Goal: Task Accomplishment & Management: Use online tool/utility

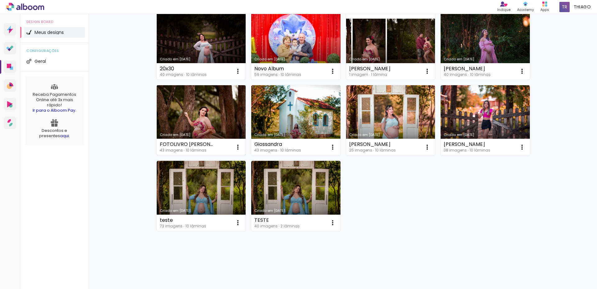
scroll to position [71, 0]
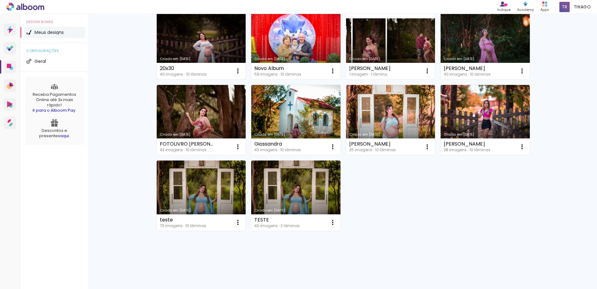
click at [183, 53] on link "Criado em [DATE]" at bounding box center [201, 44] width 89 height 70
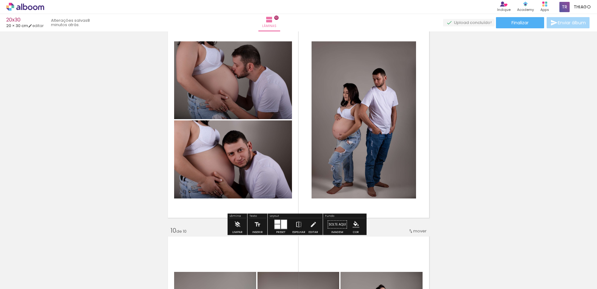
scroll to position [1773, 0]
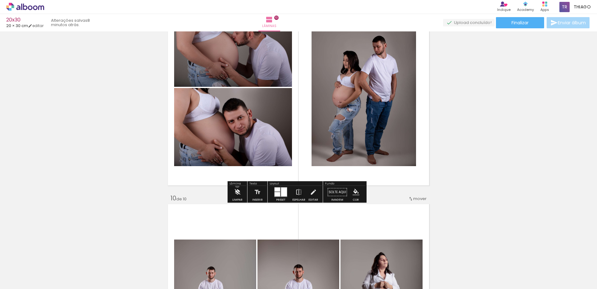
click at [237, 186] on iron-icon at bounding box center [237, 192] width 7 height 12
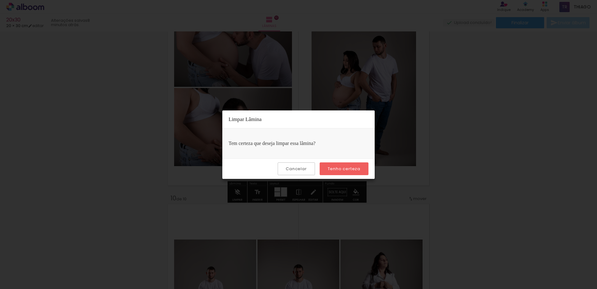
click at [357, 165] on paper-button "Tenho certeza" at bounding box center [344, 168] width 49 height 13
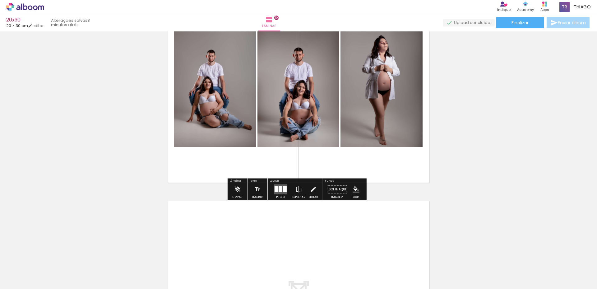
scroll to position [1990, 0]
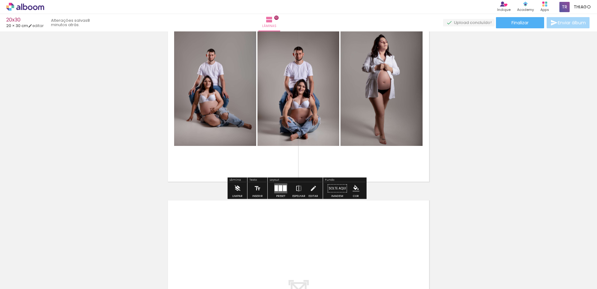
click at [236, 186] on iron-icon at bounding box center [237, 188] width 7 height 12
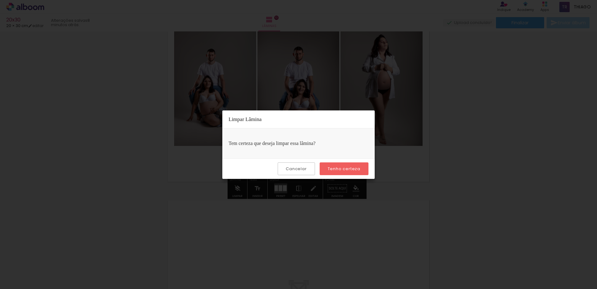
click at [0, 0] on slot "Tenho certeza" at bounding box center [0, 0] width 0 height 0
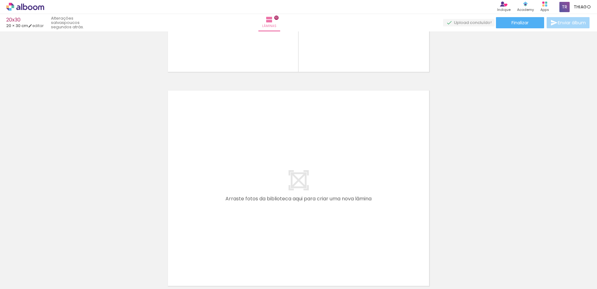
scroll to position [2159, 0]
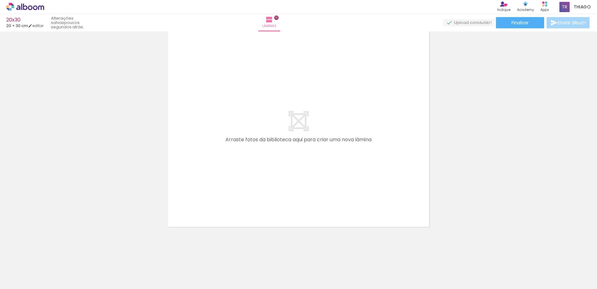
click at [52, 255] on iron-icon at bounding box center [48, 255] width 7 height 7
click at [51, 256] on iron-icon at bounding box center [48, 255] width 7 height 7
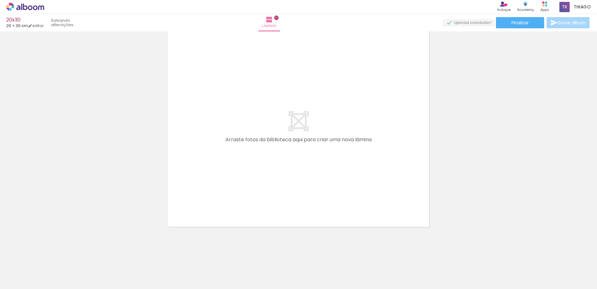
click at [51, 256] on iron-icon at bounding box center [48, 255] width 7 height 7
click at [50, 256] on iron-icon at bounding box center [48, 255] width 7 height 7
click at [49, 256] on iron-icon at bounding box center [48, 255] width 7 height 7
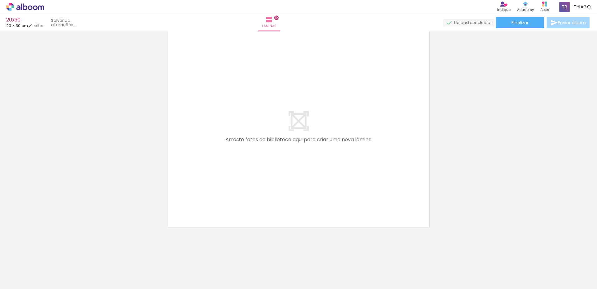
click at [49, 255] on iron-icon at bounding box center [48, 255] width 7 height 7
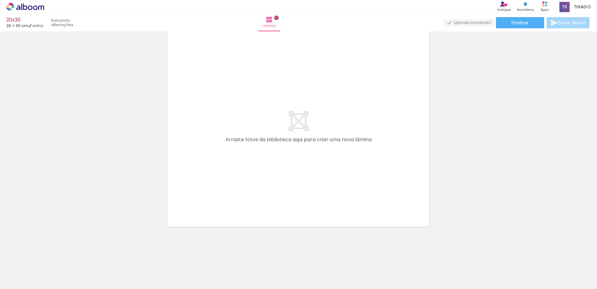
click at [49, 255] on iron-icon at bounding box center [48, 255] width 7 height 7
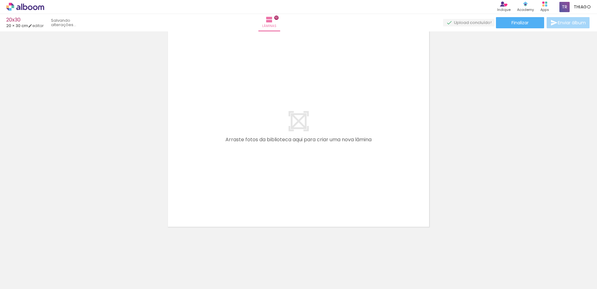
click at [49, 255] on iron-icon at bounding box center [48, 255] width 7 height 7
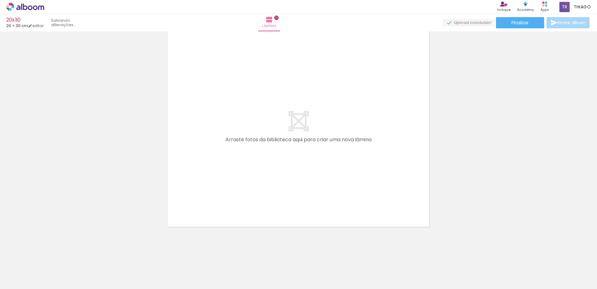
click at [49, 255] on iron-icon at bounding box center [48, 255] width 7 height 7
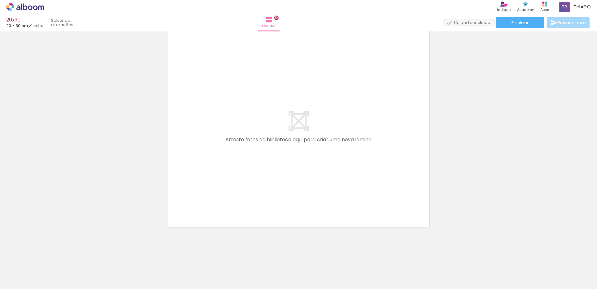
click at [49, 255] on iron-icon at bounding box center [48, 255] width 7 height 7
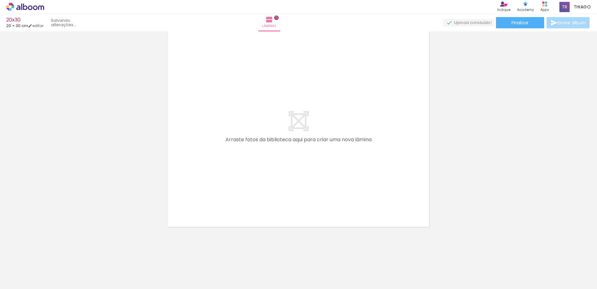
click at [49, 254] on iron-icon at bounding box center [48, 255] width 7 height 7
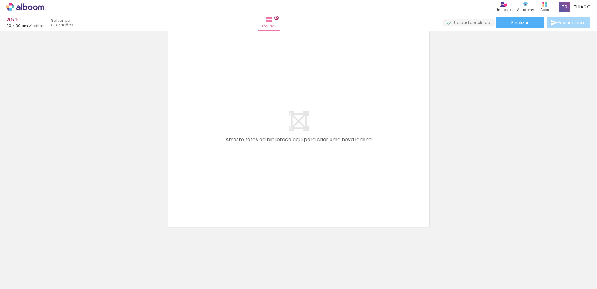
click at [0, 0] on file-drop "Adicionar Fotos Solte suas fotos aqui..." at bounding box center [0, 0] width 0 height 0
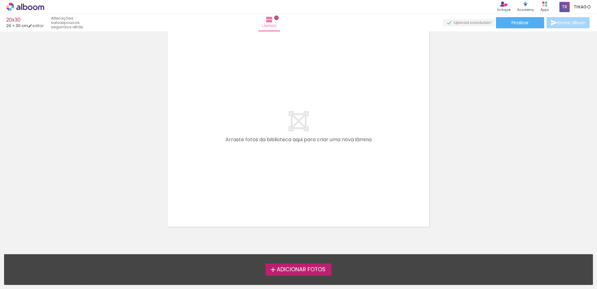
click at [48, 254] on file-drop "Adicionar Fotos Solte suas fotos aqui..." at bounding box center [298, 269] width 589 height 31
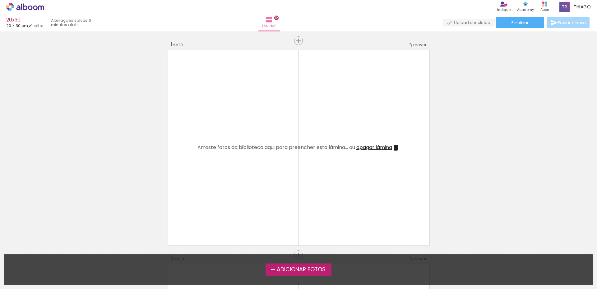
scroll to position [0, 0]
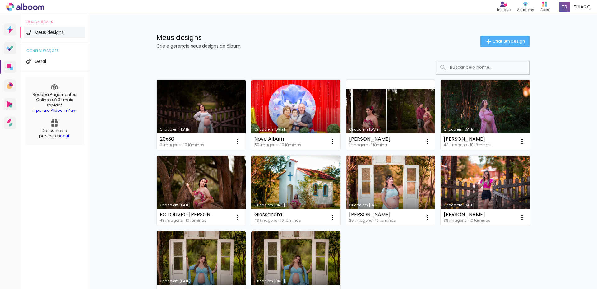
click at [51, 34] on span "Meus designs" at bounding box center [49, 32] width 29 height 4
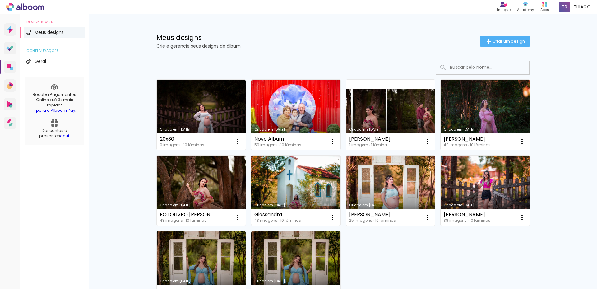
scroll to position [31, 0]
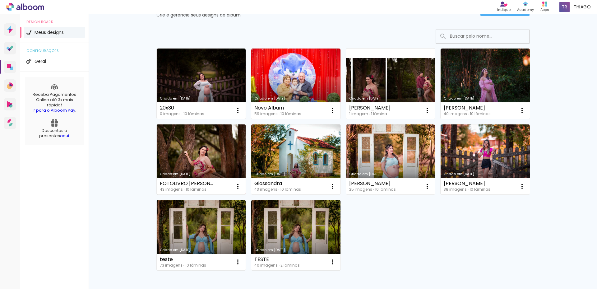
click at [176, 163] on link "Criado em [DATE]" at bounding box center [201, 159] width 89 height 70
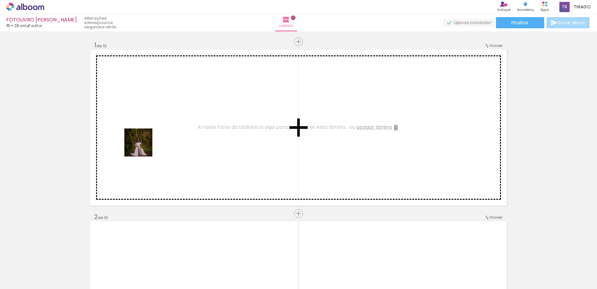
drag, startPoint x: 66, startPoint y: 272, endPoint x: 110, endPoint y: 284, distance: 45.7
click at [152, 128] on quentale-workspace at bounding box center [298, 144] width 597 height 289
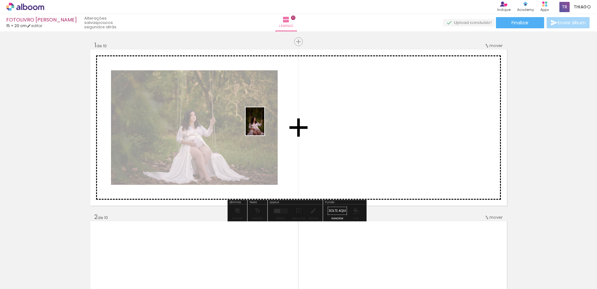
drag, startPoint x: 100, startPoint y: 272, endPoint x: 264, endPoint y: 126, distance: 220.3
click at [264, 126] on quentale-workspace at bounding box center [298, 144] width 597 height 289
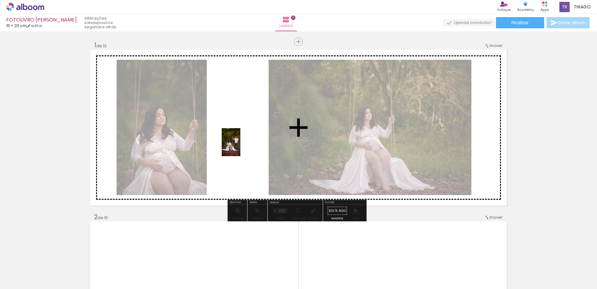
drag, startPoint x: 135, startPoint y: 267, endPoint x: 240, endPoint y: 147, distance: 159.7
click at [240, 147] on quentale-workspace at bounding box center [298, 144] width 597 height 289
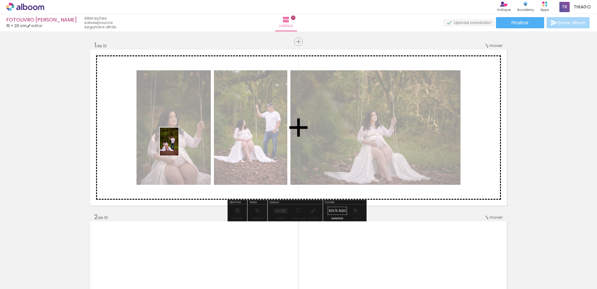
drag, startPoint x: 168, startPoint y: 271, endPoint x: 179, endPoint y: 146, distance: 125.4
click at [179, 146] on quentale-workspace at bounding box center [298, 144] width 597 height 289
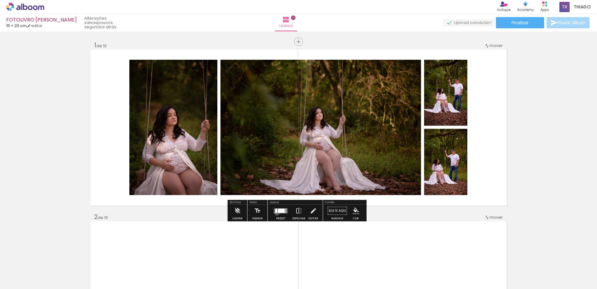
click at [276, 213] on quentale-layouter at bounding box center [281, 210] width 14 height 5
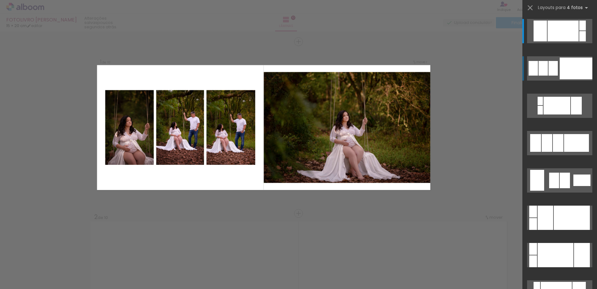
click at [560, 69] on div at bounding box center [576, 69] width 33 height 22
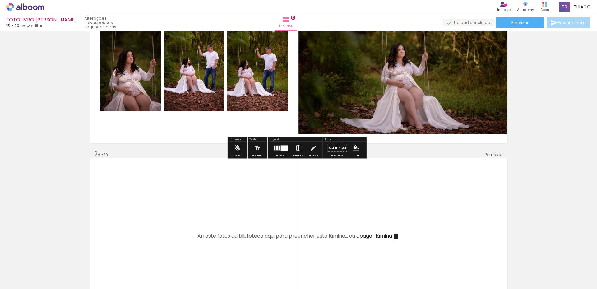
scroll to position [155, 0]
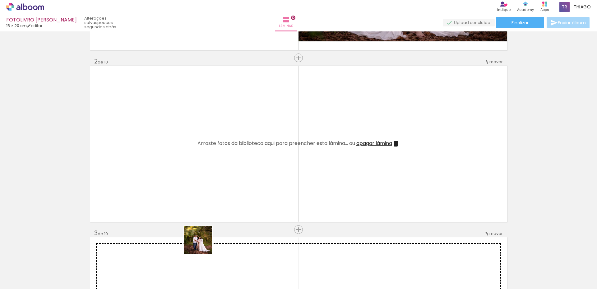
drag, startPoint x: 206, startPoint y: 263, endPoint x: 232, endPoint y: 262, distance: 26.2
click at [186, 172] on quentale-workspace at bounding box center [298, 144] width 597 height 289
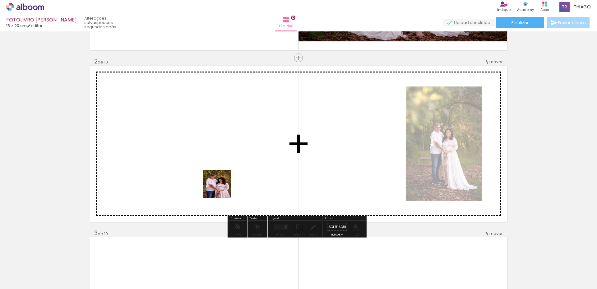
drag, startPoint x: 222, startPoint y: 188, endPoint x: 221, endPoint y: 180, distance: 8.1
click at [221, 180] on quentale-workspace at bounding box center [298, 144] width 597 height 289
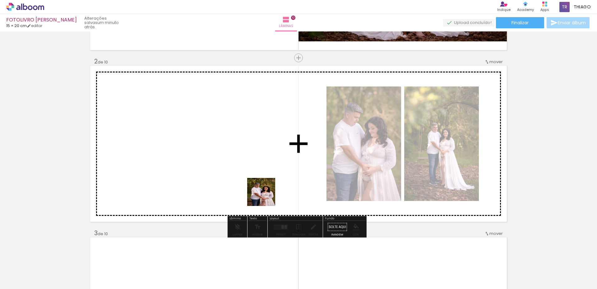
drag, startPoint x: 267, startPoint y: 222, endPoint x: 266, endPoint y: 197, distance: 25.8
click at [266, 197] on quentale-workspace at bounding box center [298, 144] width 597 height 289
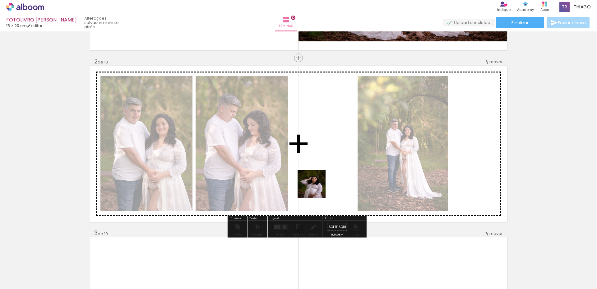
drag, startPoint x: 311, startPoint y: 276, endPoint x: 325, endPoint y: 173, distance: 104.8
click at [325, 175] on quentale-workspace at bounding box center [298, 144] width 597 height 289
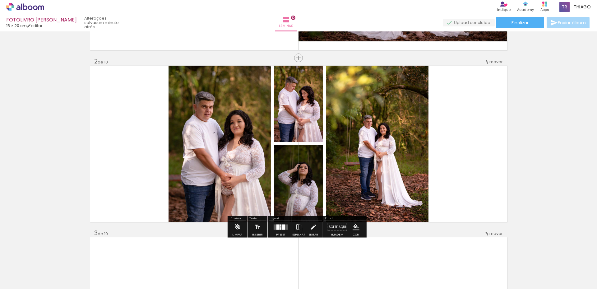
drag, startPoint x: 275, startPoint y: 228, endPoint x: 454, endPoint y: 200, distance: 180.7
click at [276, 228] on div at bounding box center [277, 226] width 3 height 5
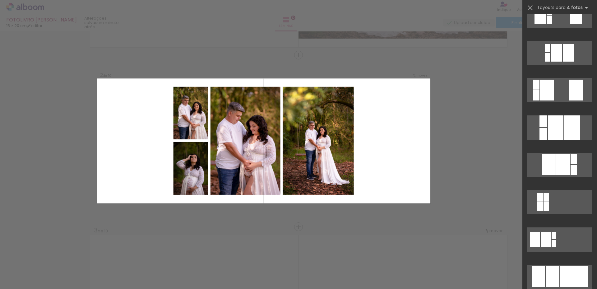
scroll to position [280, 0]
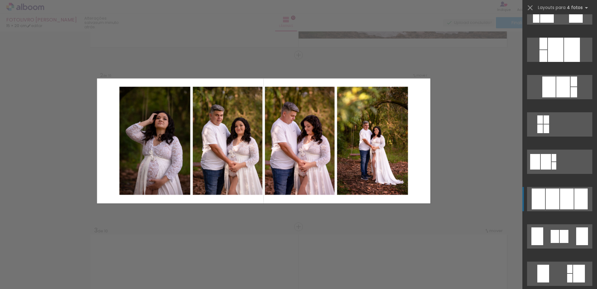
click at [560, 198] on div at bounding box center [567, 198] width 14 height 21
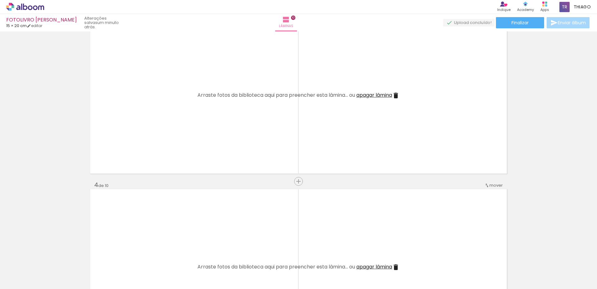
scroll to position [345, 0]
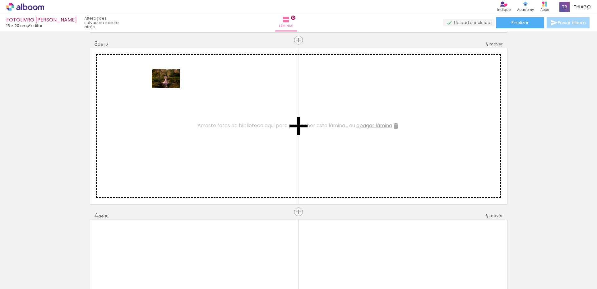
drag, startPoint x: 348, startPoint y: 267, endPoint x: 297, endPoint y: 237, distance: 59.1
click at [171, 90] on quentale-workspace at bounding box center [298, 144] width 597 height 289
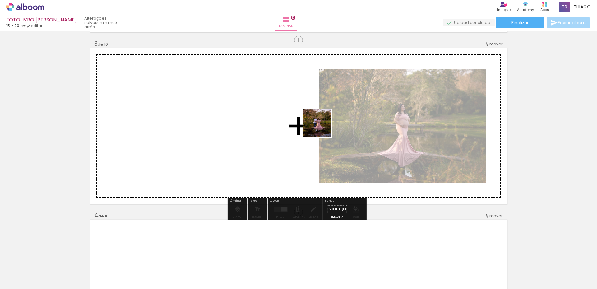
drag, startPoint x: 375, startPoint y: 268, endPoint x: 372, endPoint y: 241, distance: 27.3
click at [323, 130] on quentale-workspace at bounding box center [298, 144] width 597 height 289
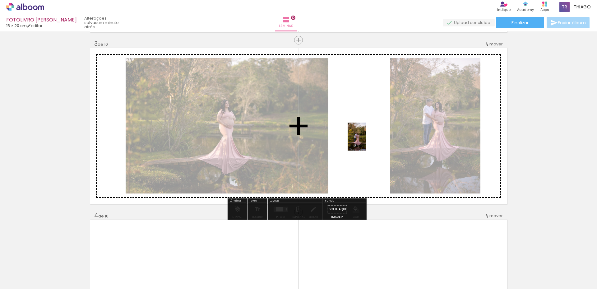
drag, startPoint x: 405, startPoint y: 262, endPoint x: 366, endPoint y: 141, distance: 126.9
click at [366, 141] on quentale-workspace at bounding box center [298, 144] width 597 height 289
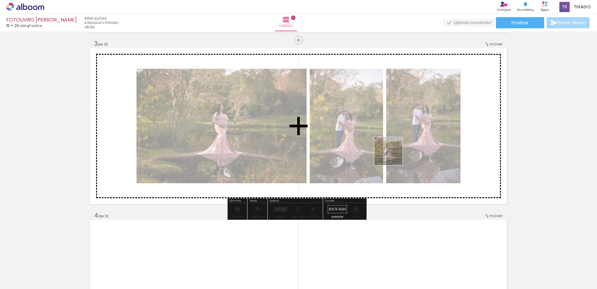
drag, startPoint x: 409, startPoint y: 272, endPoint x: 394, endPoint y: 155, distance: 118.8
click at [394, 155] on quentale-workspace at bounding box center [298, 144] width 597 height 289
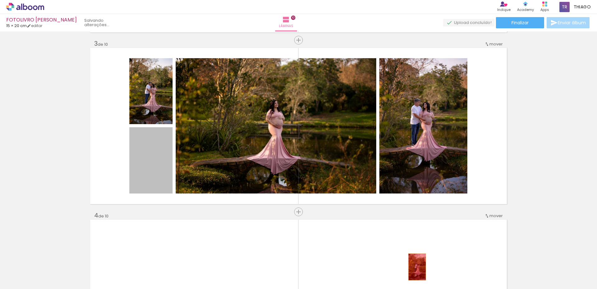
drag, startPoint x: 155, startPoint y: 159, endPoint x: 415, endPoint y: 267, distance: 280.5
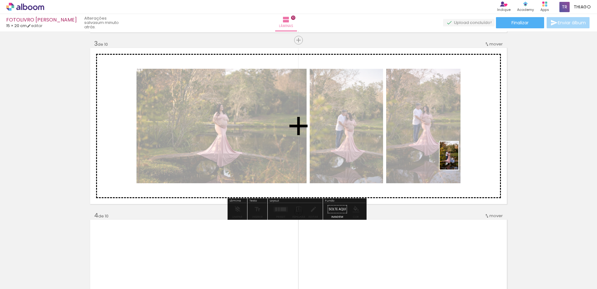
drag, startPoint x: 448, startPoint y: 263, endPoint x: 456, endPoint y: 154, distance: 109.8
click at [456, 154] on quentale-workspace at bounding box center [298, 144] width 597 height 289
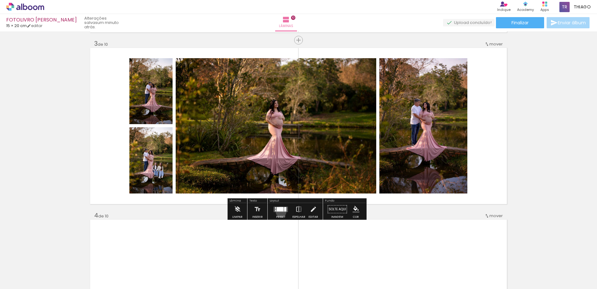
click at [280, 212] on div at bounding box center [280, 209] width 17 height 12
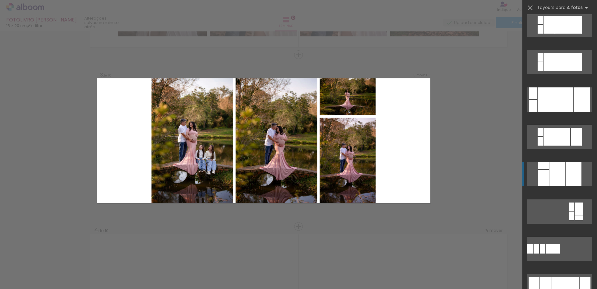
scroll to position [404, 0]
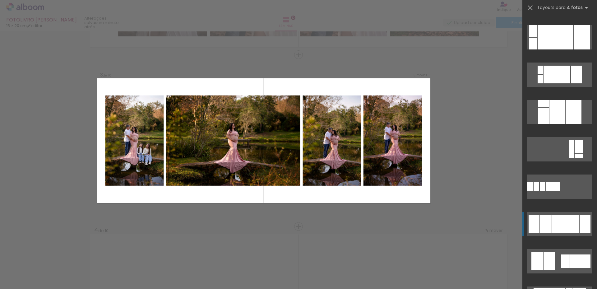
click at [559, 219] on div at bounding box center [565, 224] width 27 height 18
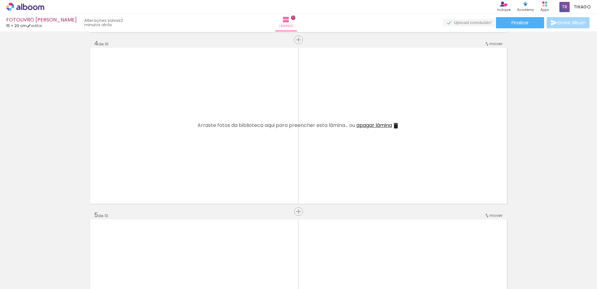
scroll to position [0, 412]
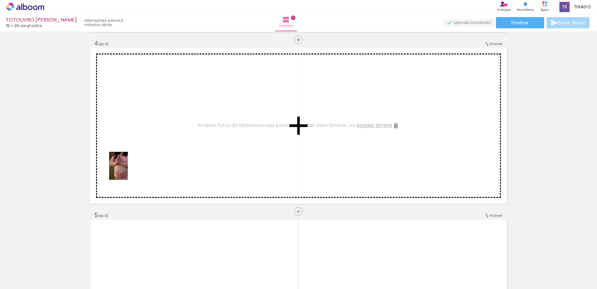
drag, startPoint x: 66, startPoint y: 269, endPoint x: 128, endPoint y: 170, distance: 116.3
click at [128, 170] on quentale-workspace at bounding box center [298, 144] width 597 height 289
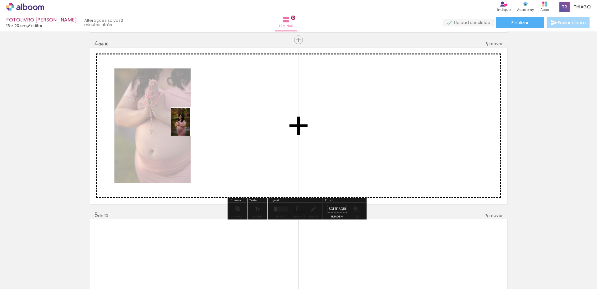
drag, startPoint x: 111, startPoint y: 252, endPoint x: 190, endPoint y: 126, distance: 148.6
click at [190, 126] on quentale-workspace at bounding box center [298, 144] width 597 height 289
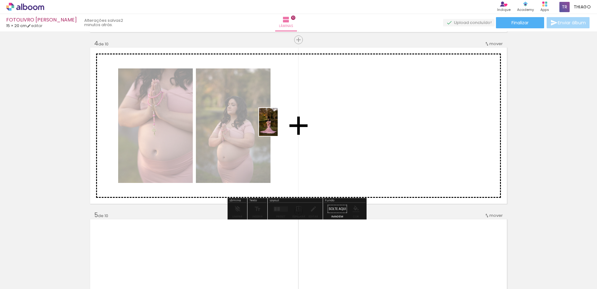
drag, startPoint x: 142, startPoint y: 270, endPoint x: 278, endPoint y: 127, distance: 197.1
click at [278, 127] on quentale-workspace at bounding box center [298, 144] width 597 height 289
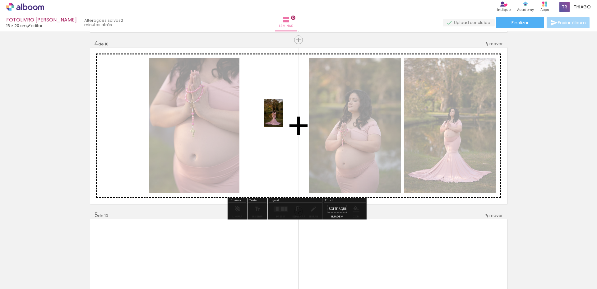
drag, startPoint x: 178, startPoint y: 271, endPoint x: 283, endPoint y: 118, distance: 185.4
click at [283, 118] on quentale-workspace at bounding box center [298, 144] width 597 height 289
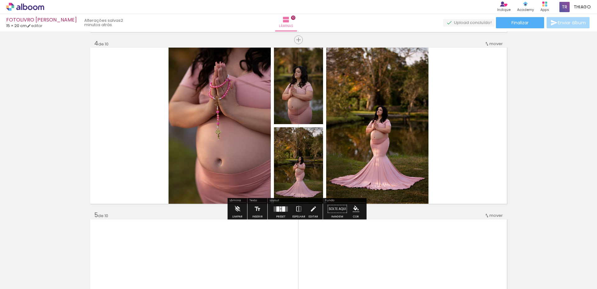
click at [282, 211] on div at bounding box center [283, 208] width 3 height 5
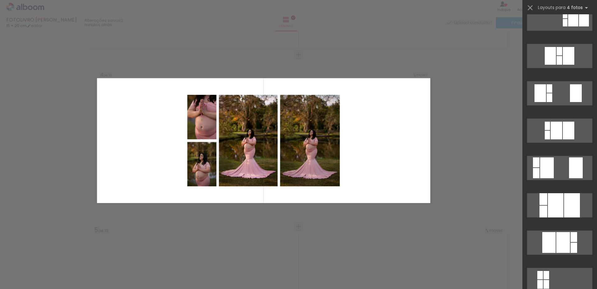
scroll to position [280, 0]
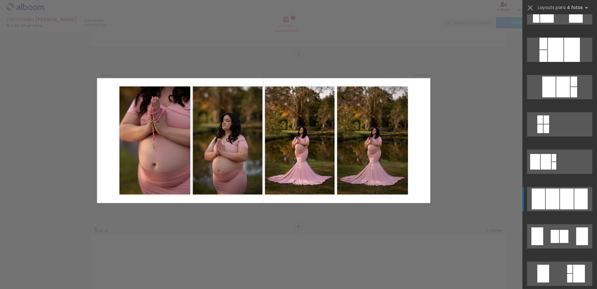
click at [576, 195] on div at bounding box center [580, 198] width 13 height 21
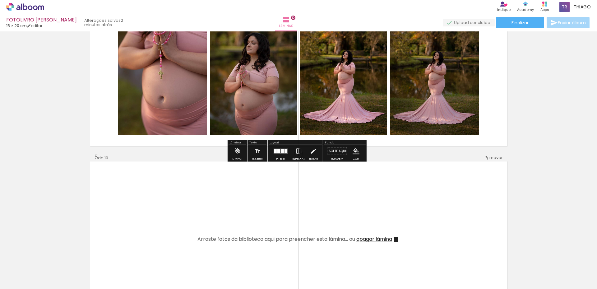
scroll to position [657, 0]
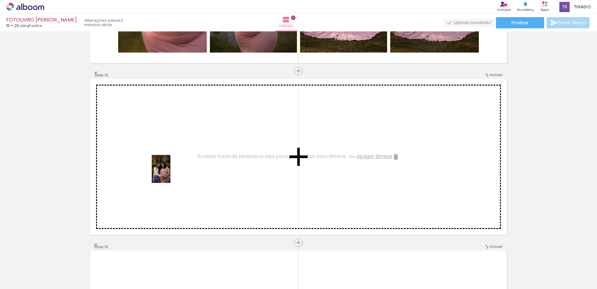
drag, startPoint x: 212, startPoint y: 265, endPoint x: 170, endPoint y: 174, distance: 100.6
click at [170, 174] on quentale-workspace at bounding box center [298, 144] width 597 height 289
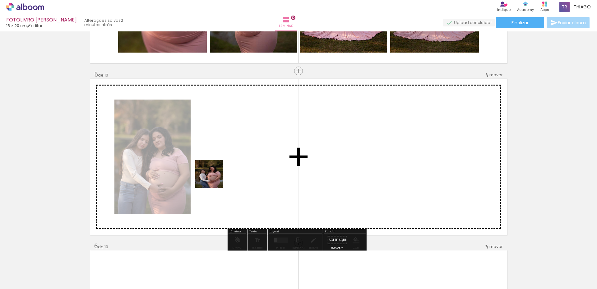
drag, startPoint x: 215, startPoint y: 189, endPoint x: 282, endPoint y: 273, distance: 107.1
click at [214, 178] on quentale-workspace at bounding box center [298, 144] width 597 height 289
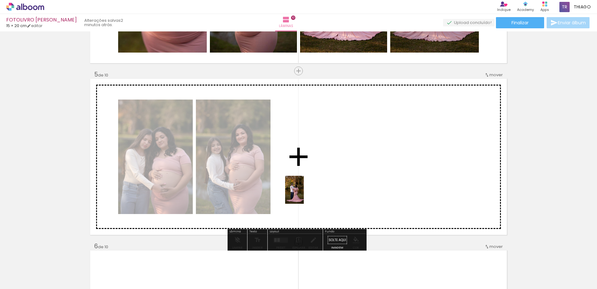
drag, startPoint x: 284, startPoint y: 270, endPoint x: 304, endPoint y: 194, distance: 78.5
click at [304, 194] on quentale-workspace at bounding box center [298, 144] width 597 height 289
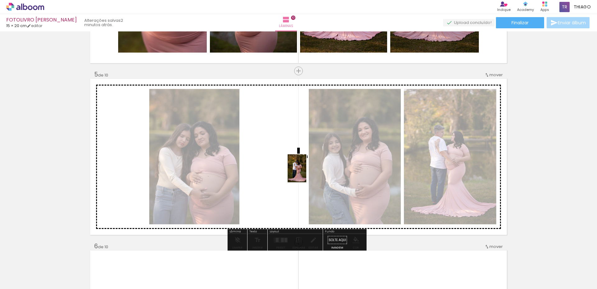
drag, startPoint x: 313, startPoint y: 269, endPoint x: 378, endPoint y: 178, distance: 111.9
click at [298, 170] on quentale-workspace at bounding box center [298, 144] width 597 height 289
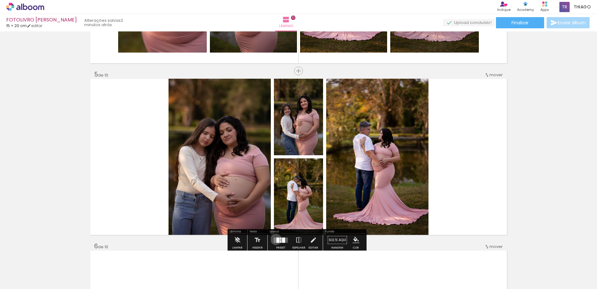
click at [275, 239] on quentale-layouter at bounding box center [281, 239] width 14 height 5
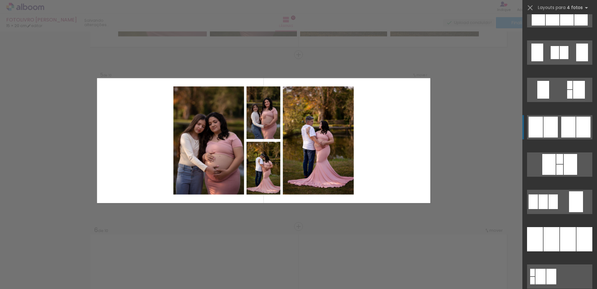
scroll to position [466, 0]
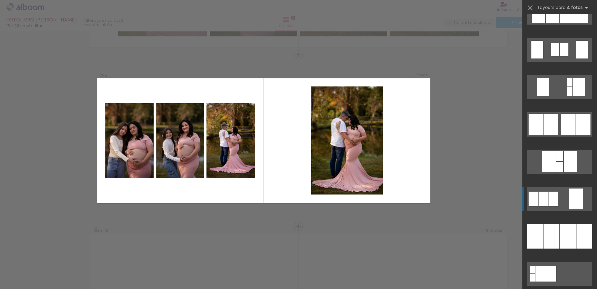
click at [569, 190] on div at bounding box center [576, 198] width 14 height 21
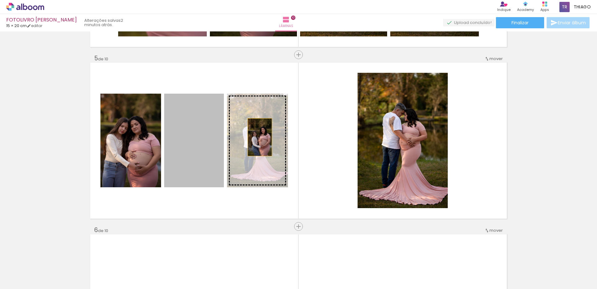
drag, startPoint x: 199, startPoint y: 139, endPoint x: 262, endPoint y: 136, distance: 62.9
click at [0, 0] on slot at bounding box center [0, 0] width 0 height 0
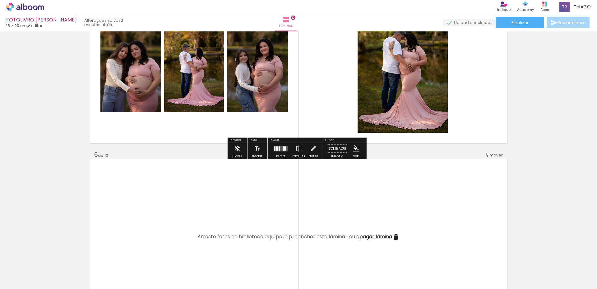
scroll to position [829, 0]
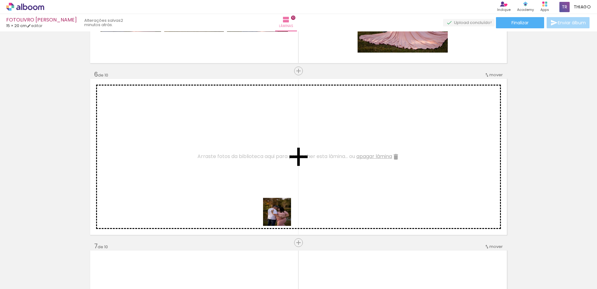
drag, startPoint x: 304, startPoint y: 234, endPoint x: 363, endPoint y: 282, distance: 76.2
click at [171, 130] on quentale-workspace at bounding box center [298, 144] width 597 height 289
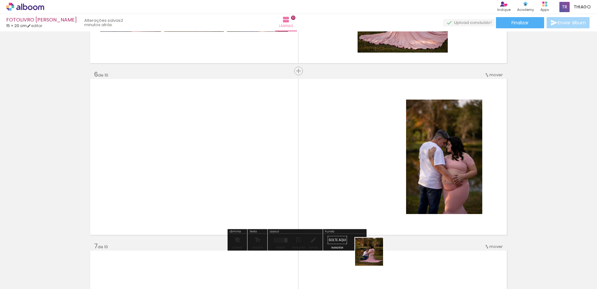
drag, startPoint x: 374, startPoint y: 256, endPoint x: 428, endPoint y: 274, distance: 57.1
click at [298, 173] on quentale-workspace at bounding box center [298, 144] width 597 height 289
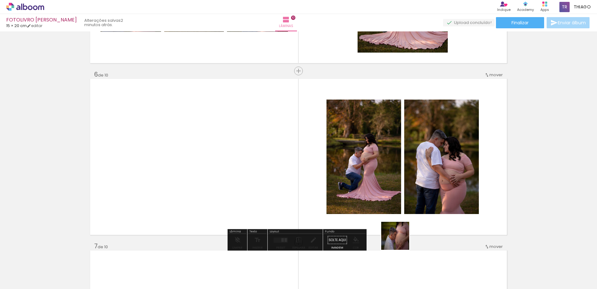
drag, startPoint x: 424, startPoint y: 269, endPoint x: 268, endPoint y: 162, distance: 189.1
click at [268, 162] on quentale-workspace at bounding box center [298, 144] width 597 height 289
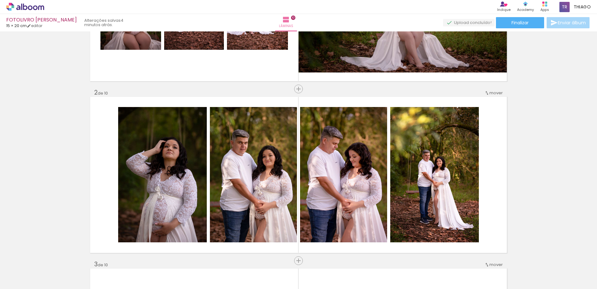
scroll to position [0, 849]
click at [528, 21] on paper-button "Finalizar" at bounding box center [520, 22] width 48 height 11
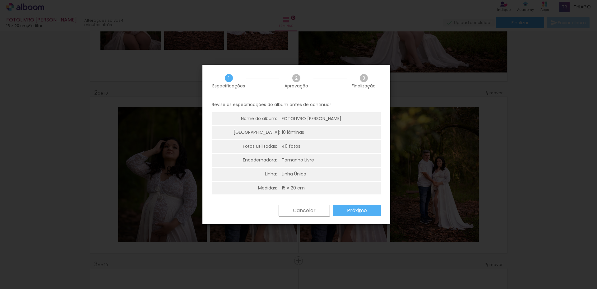
click at [0, 0] on slot "Próximo" at bounding box center [0, 0] width 0 height 0
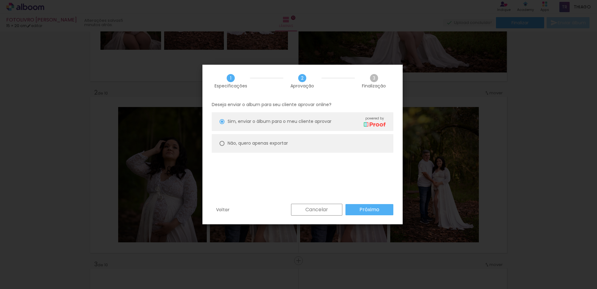
click at [0, 0] on slot "Não, quero apenas exportar" at bounding box center [0, 0] width 0 height 0
type paper-radio-button "on"
click at [0, 0] on slot "Próximo" at bounding box center [0, 0] width 0 height 0
type input "Alta, 300 DPI"
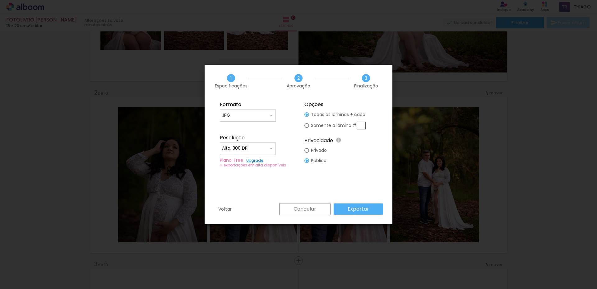
click at [0, 0] on slot "Exportar" at bounding box center [0, 0] width 0 height 0
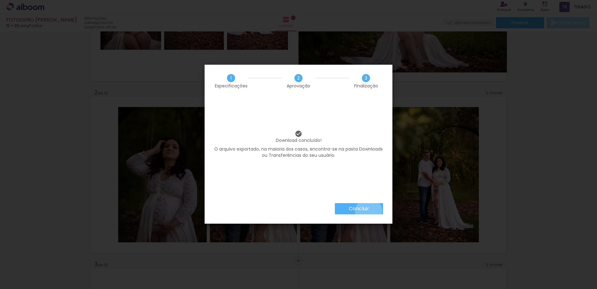
click at [0, 0] on slot "Concluir" at bounding box center [0, 0] width 0 height 0
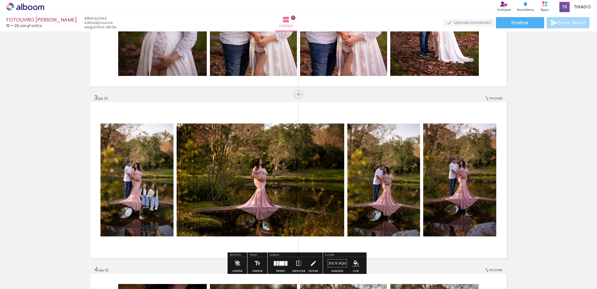
scroll to position [280, 0]
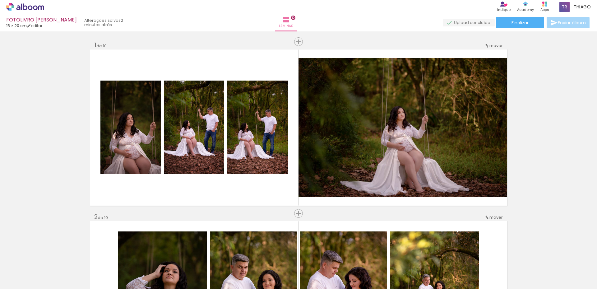
scroll to position [0, 849]
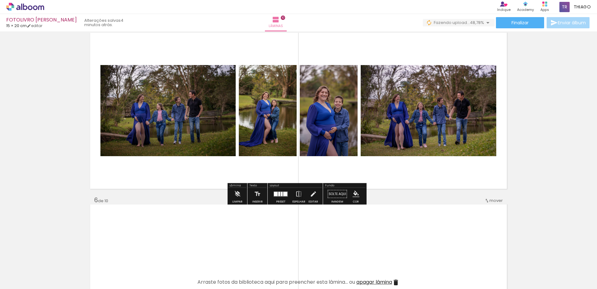
scroll to position [767, 0]
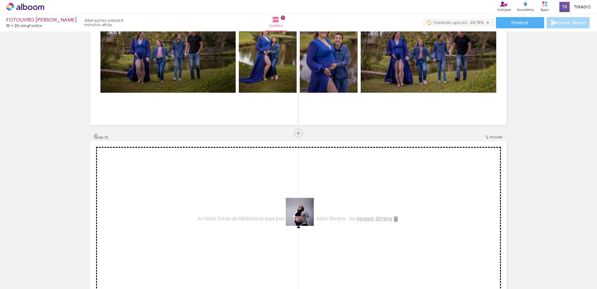
drag, startPoint x: 422, startPoint y: 272, endPoint x: 191, endPoint y: 171, distance: 252.4
click at [191, 171] on quentale-workspace at bounding box center [298, 144] width 597 height 289
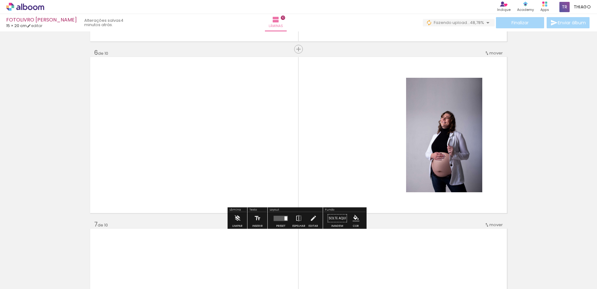
scroll to position [860, 0]
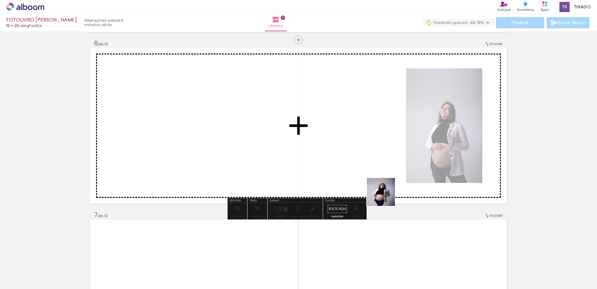
drag, startPoint x: 456, startPoint y: 273, endPoint x: 477, endPoint y: 279, distance: 22.0
click at [367, 173] on quentale-workspace at bounding box center [298, 144] width 597 height 289
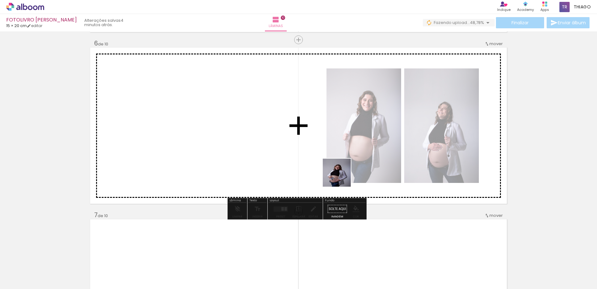
drag, startPoint x: 354, startPoint y: 188, endPoint x: 341, endPoint y: 177, distance: 16.6
click at [341, 177] on quentale-workspace at bounding box center [298, 144] width 597 height 289
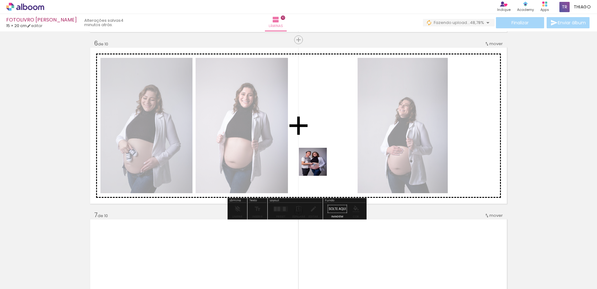
drag, startPoint x: 522, startPoint y: 271, endPoint x: 264, endPoint y: 141, distance: 288.5
click at [268, 142] on quentale-workspace at bounding box center [298, 144] width 597 height 289
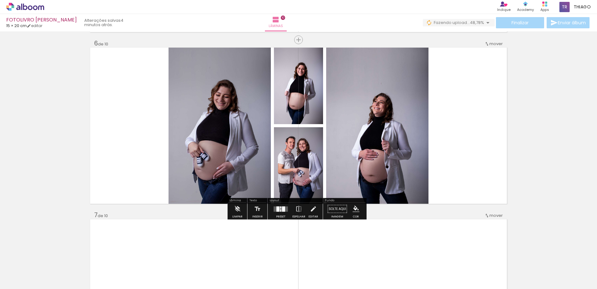
click at [275, 208] on quentale-layouter at bounding box center [281, 208] width 14 height 5
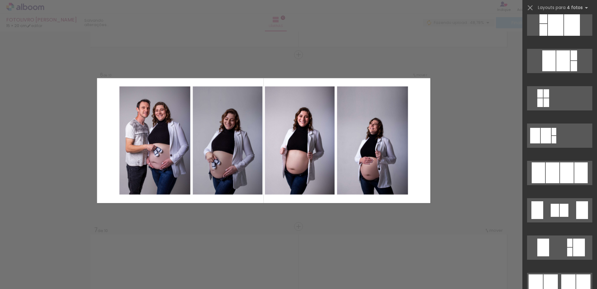
scroll to position [342, 0]
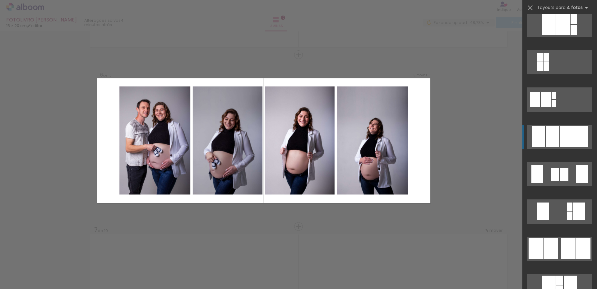
click at [567, 140] on div at bounding box center [567, 136] width 14 height 21
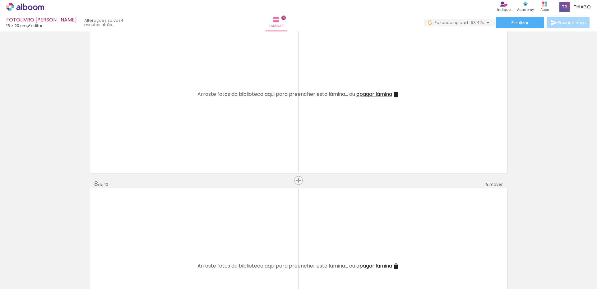
scroll to position [0, 695]
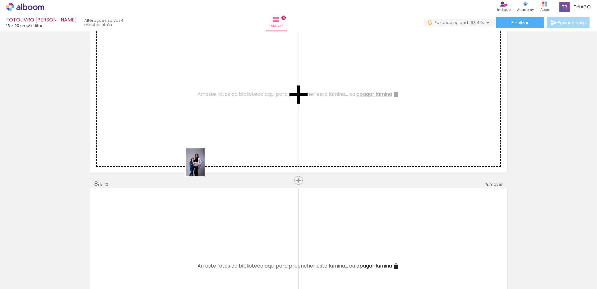
drag, startPoint x: 210, startPoint y: 266, endPoint x: 248, endPoint y: 228, distance: 53.9
click at [205, 166] on quentale-workspace at bounding box center [298, 144] width 597 height 289
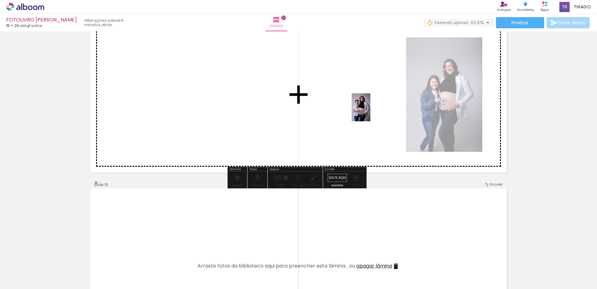
drag, startPoint x: 242, startPoint y: 260, endPoint x: 370, endPoint y: 112, distance: 196.0
click at [370, 112] on quentale-workspace at bounding box center [298, 144] width 597 height 289
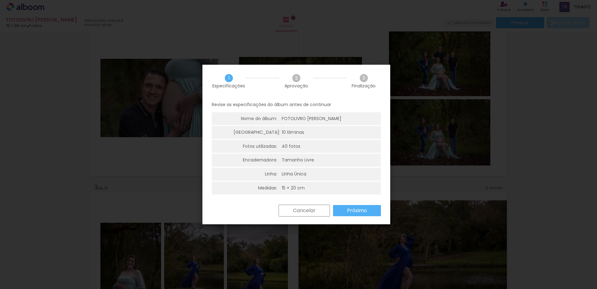
scroll to position [249, 0]
click at [0, 0] on slot "Próximo" at bounding box center [0, 0] width 0 height 0
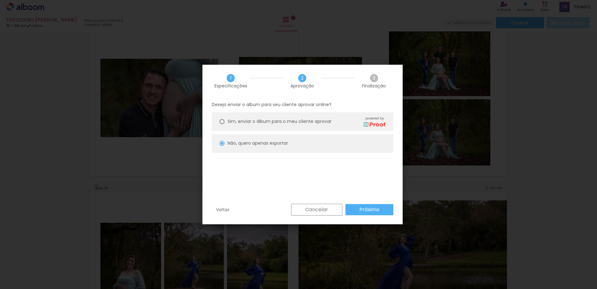
click at [0, 0] on slot "Próximo" at bounding box center [0, 0] width 0 height 0
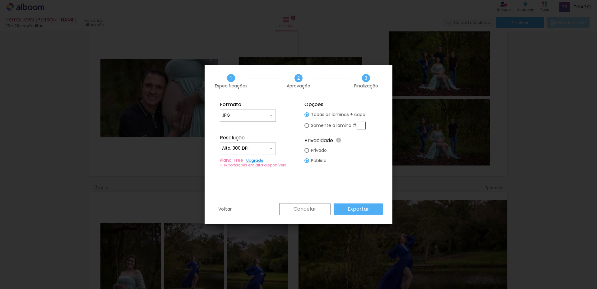
type input "Alta, 300 DPI"
click at [0, 0] on slot "Exportar" at bounding box center [0, 0] width 0 height 0
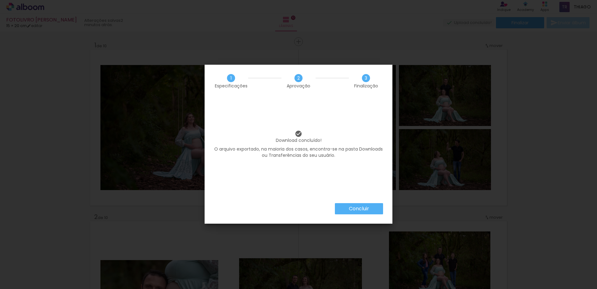
click at [0, 0] on slot "Concluir" at bounding box center [0, 0] width 0 height 0
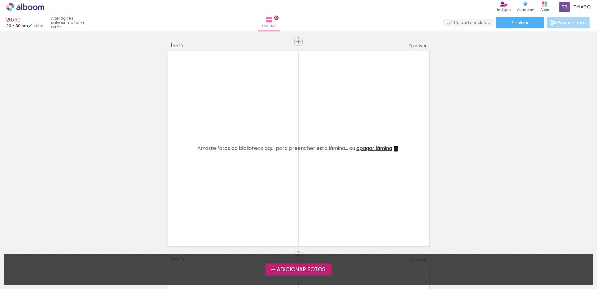
click at [309, 273] on label "Adicionar Fotos" at bounding box center [299, 269] width 66 height 12
click at [0, 0] on input "file" at bounding box center [0, 0] width 0 height 0
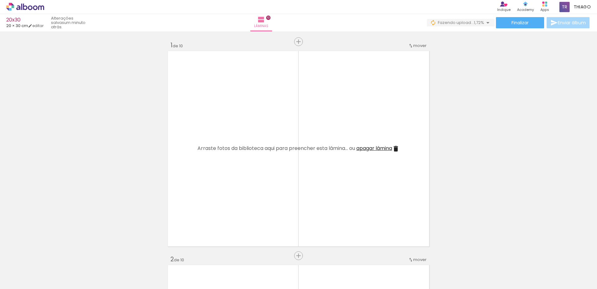
click at [51, 257] on iron-icon at bounding box center [48, 255] width 7 height 7
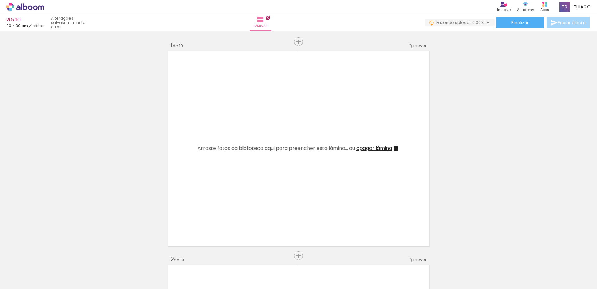
click at [51, 257] on iron-icon at bounding box center [48, 255] width 7 height 7
drag, startPoint x: 268, startPoint y: 284, endPoint x: 298, endPoint y: 287, distance: 30.1
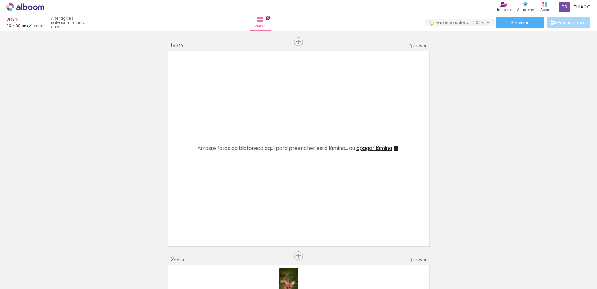
click at [51, 287] on iron-horizontal-list at bounding box center [45, 269] width 12 height 39
click at [142, 257] on iron-icon at bounding box center [140, 255] width 7 height 7
drag, startPoint x: 179, startPoint y: 257, endPoint x: 175, endPoint y: 257, distance: 4.7
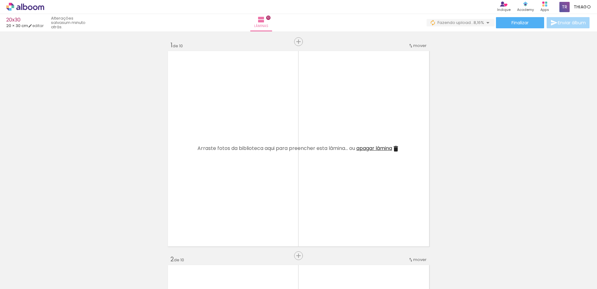
click at [178, 258] on iron-icon at bounding box center [175, 255] width 7 height 7
click at [213, 257] on iron-icon at bounding box center [210, 255] width 7 height 7
click at [283, 258] on iron-icon at bounding box center [279, 255] width 7 height 7
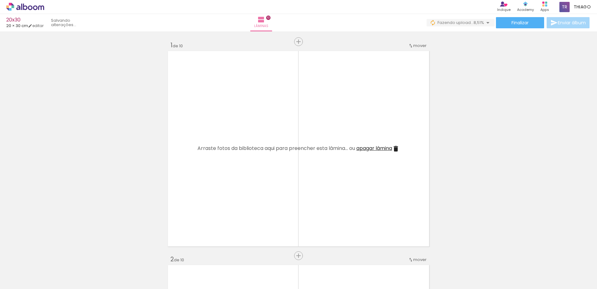
scroll to position [0, 1058]
click at [283, 258] on paper-icon-button at bounding box center [280, 256] width 8 height 8
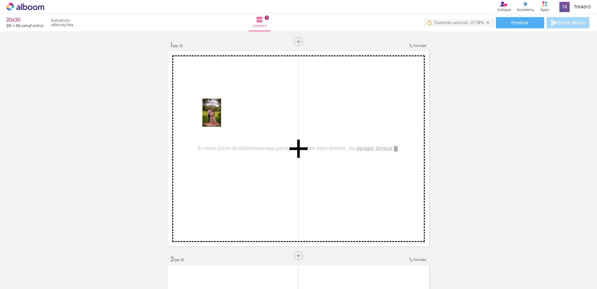
drag, startPoint x: 70, startPoint y: 273, endPoint x: 221, endPoint y: 117, distance: 217.5
click at [221, 117] on quentale-workspace at bounding box center [298, 144] width 597 height 289
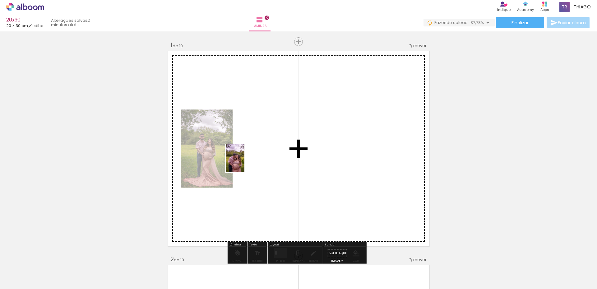
drag, startPoint x: 103, startPoint y: 271, endPoint x: 246, endPoint y: 162, distance: 180.6
click at [246, 162] on quentale-workspace at bounding box center [298, 144] width 597 height 289
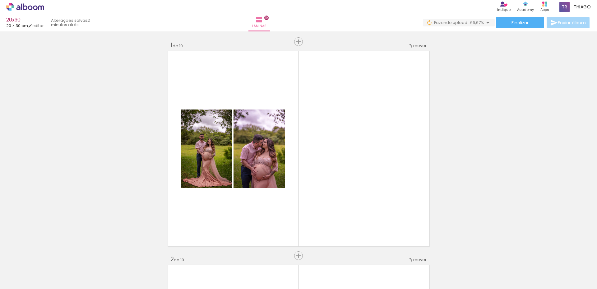
scroll to position [0, 429]
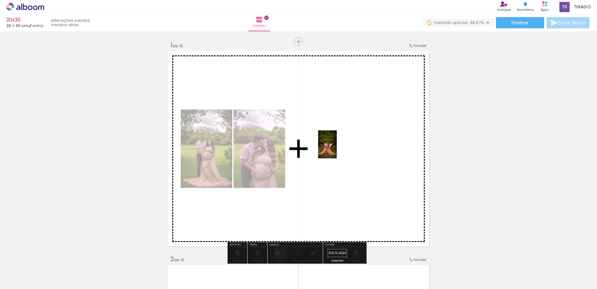
drag, startPoint x: 196, startPoint y: 269, endPoint x: 307, endPoint y: 194, distance: 134.2
click at [344, 124] on quentale-workspace at bounding box center [298, 144] width 597 height 289
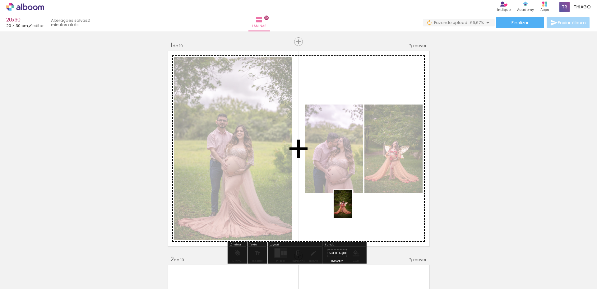
drag, startPoint x: 229, startPoint y: 270, endPoint x: 356, endPoint y: 208, distance: 141.0
click at [356, 208] on quentale-workspace at bounding box center [298, 144] width 597 height 289
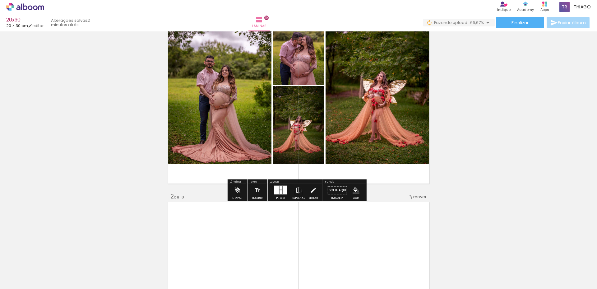
scroll to position [62, 0]
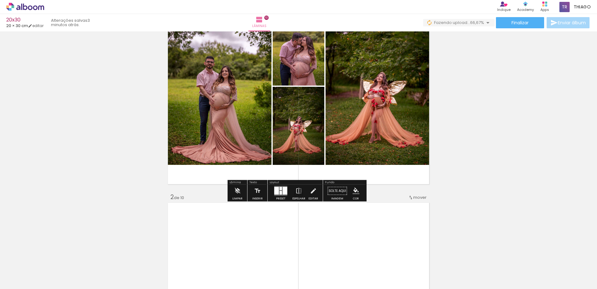
drag, startPoint x: 284, startPoint y: 186, endPoint x: 464, endPoint y: 155, distance: 183.1
click at [284, 186] on quentale-layouter at bounding box center [280, 191] width 13 height 10
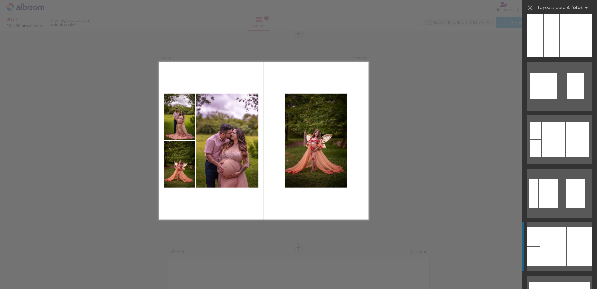
scroll to position [311, 0]
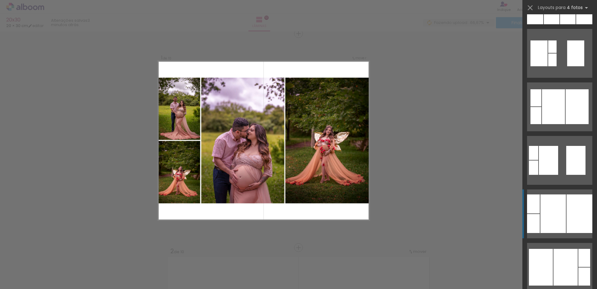
click at [556, 206] on div at bounding box center [554, 213] width 26 height 39
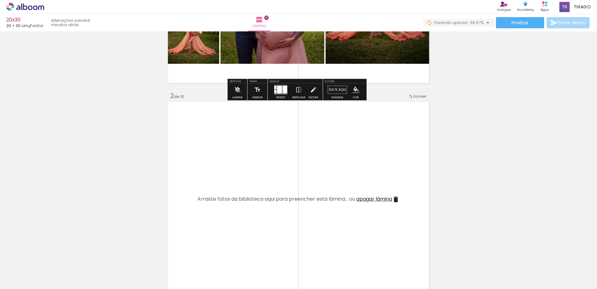
scroll to position [164, 0]
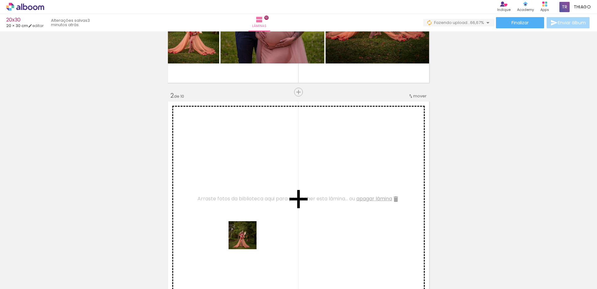
drag, startPoint x: 247, startPoint y: 240, endPoint x: 230, endPoint y: 194, distance: 48.8
click at [230, 194] on quentale-workspace at bounding box center [298, 144] width 597 height 289
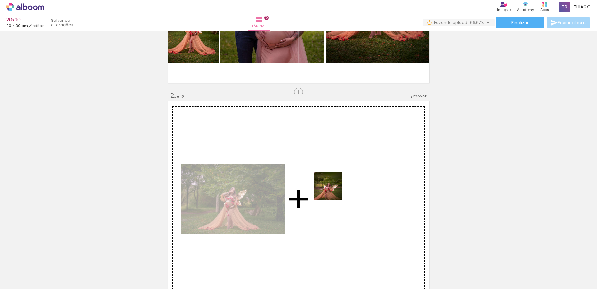
drag, startPoint x: 301, startPoint y: 265, endPoint x: 341, endPoint y: 273, distance: 41.2
click at [333, 191] on quentale-workspace at bounding box center [298, 144] width 597 height 289
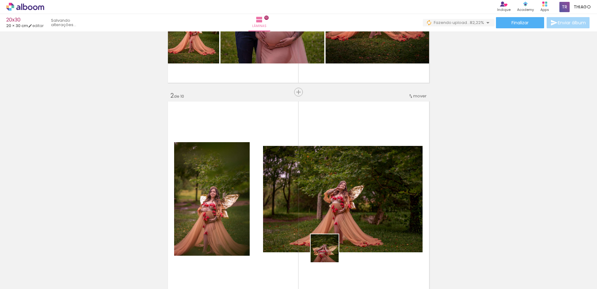
drag, startPoint x: 331, startPoint y: 263, endPoint x: 367, endPoint y: 279, distance: 39.3
click at [324, 195] on quentale-workspace at bounding box center [298, 144] width 597 height 289
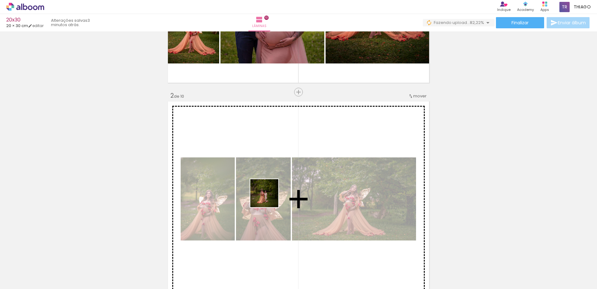
drag, startPoint x: 367, startPoint y: 274, endPoint x: 375, endPoint y: 248, distance: 27.6
click at [267, 197] on quentale-workspace at bounding box center [298, 144] width 597 height 289
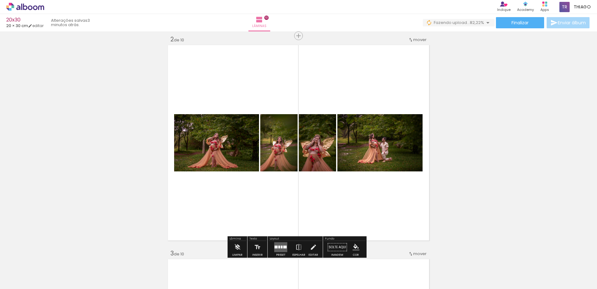
scroll to position [226, 0]
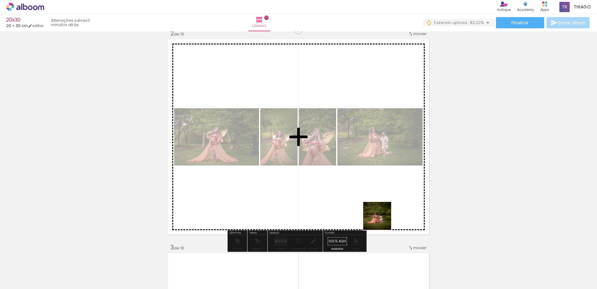
drag, startPoint x: 382, startPoint y: 220, endPoint x: 364, endPoint y: 161, distance: 62.1
click at [364, 161] on quentale-workspace at bounding box center [298, 144] width 597 height 289
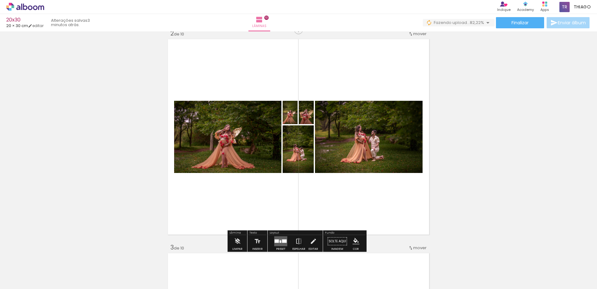
click at [276, 240] on div at bounding box center [277, 240] width 4 height 3
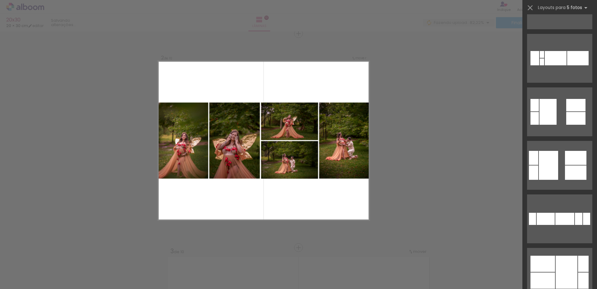
scroll to position [560, 0]
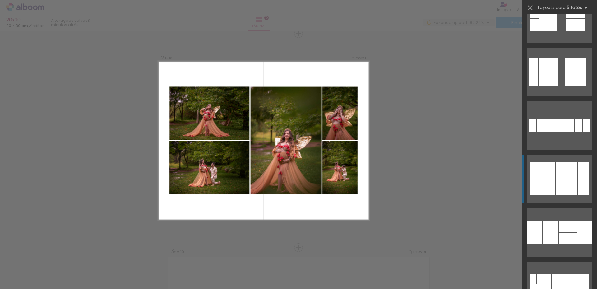
click at [550, 190] on div at bounding box center [543, 187] width 25 height 16
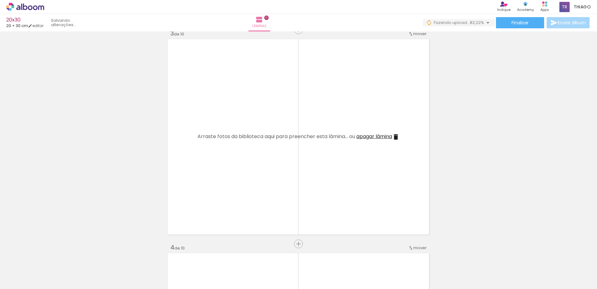
scroll to position [0, 601]
drag, startPoint x: 260, startPoint y: 254, endPoint x: 292, endPoint y: 275, distance: 38.4
click at [244, 165] on quentale-workspace at bounding box center [298, 144] width 597 height 289
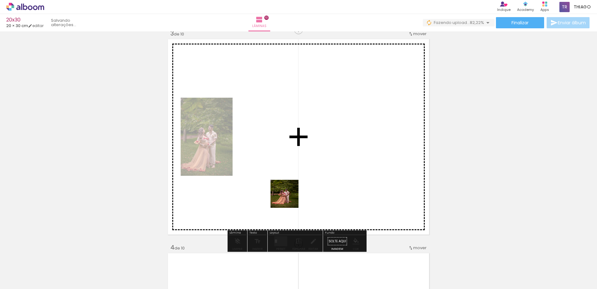
drag, startPoint x: 290, startPoint y: 232, endPoint x: 337, endPoint y: 270, distance: 60.9
click at [288, 173] on quentale-workspace at bounding box center [298, 144] width 597 height 289
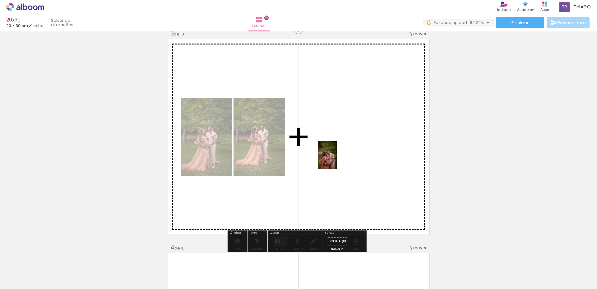
drag, startPoint x: 337, startPoint y: 269, endPoint x: 337, endPoint y: 160, distance: 109.5
click at [337, 160] on quentale-workspace at bounding box center [298, 144] width 597 height 289
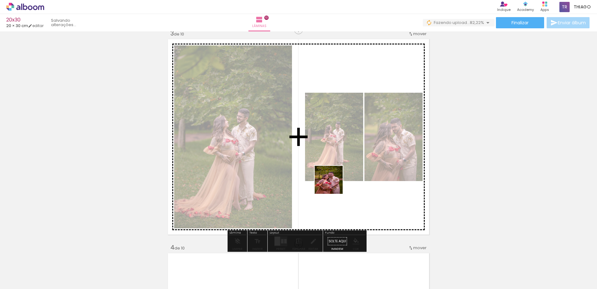
drag, startPoint x: 363, startPoint y: 257, endPoint x: 327, endPoint y: 168, distance: 95.9
click at [327, 168] on quentale-workspace at bounding box center [298, 144] width 597 height 289
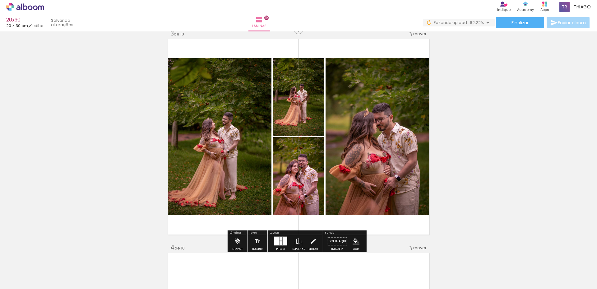
click at [278, 241] on quentale-layouter at bounding box center [280, 241] width 13 height 10
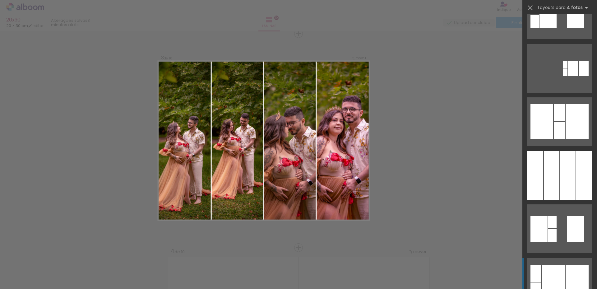
scroll to position [218, 0]
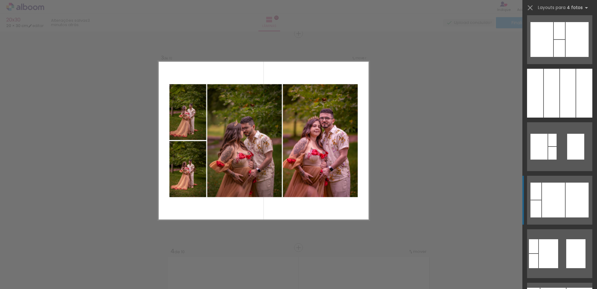
click at [561, 195] on div at bounding box center [553, 200] width 23 height 35
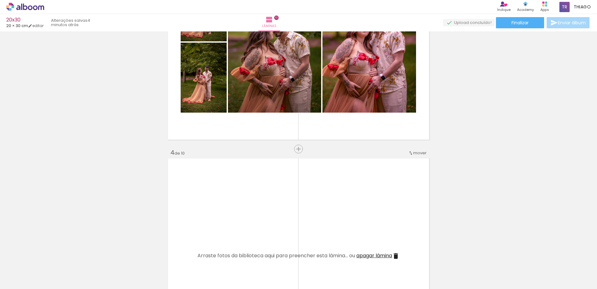
scroll to position [560, 0]
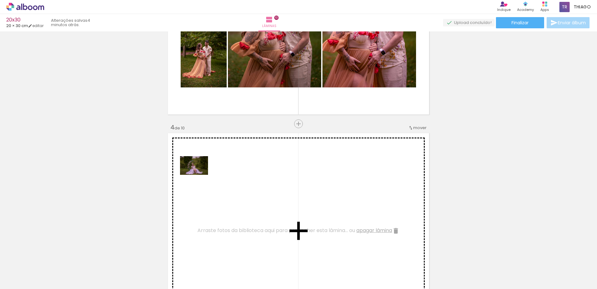
drag, startPoint x: 149, startPoint y: 266, endPoint x: 199, endPoint y: 175, distance: 104.2
click at [199, 175] on quentale-workspace at bounding box center [298, 144] width 597 height 289
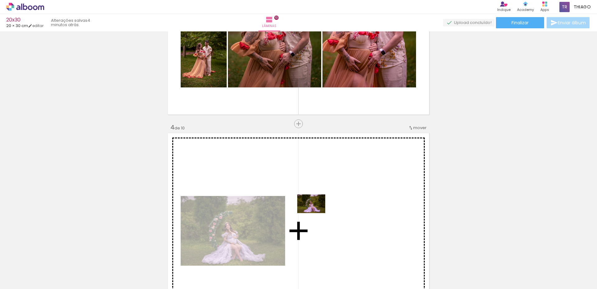
drag, startPoint x: 188, startPoint y: 273, endPoint x: 316, endPoint y: 213, distance: 142.3
click at [316, 213] on quentale-workspace at bounding box center [298, 144] width 597 height 289
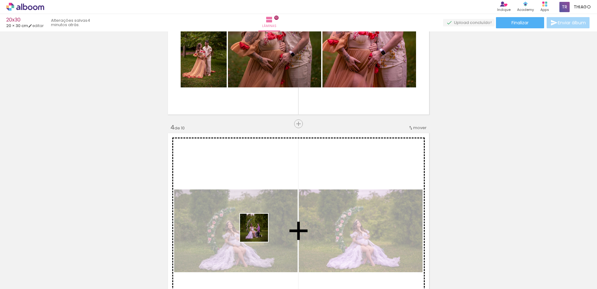
drag, startPoint x: 253, startPoint y: 273, endPoint x: 275, endPoint y: 265, distance: 23.2
click at [263, 212] on quentale-workspace at bounding box center [298, 144] width 597 height 289
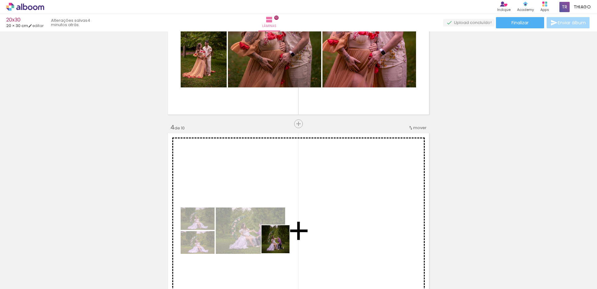
drag, startPoint x: 286, startPoint y: 271, endPoint x: 280, endPoint y: 211, distance: 60.3
click at [281, 213] on quentale-workspace at bounding box center [298, 144] width 597 height 289
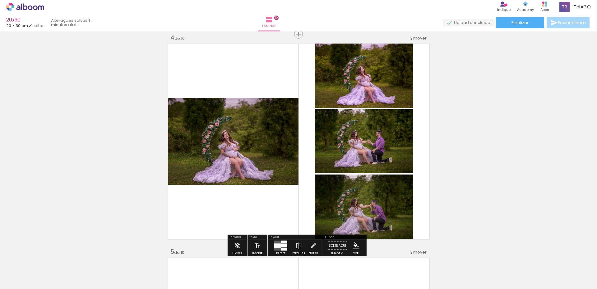
scroll to position [653, 0]
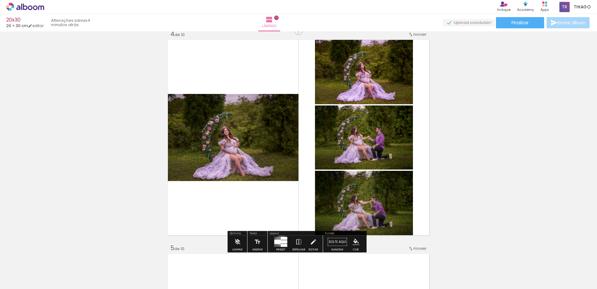
click at [281, 240] on div at bounding box center [284, 241] width 7 height 3
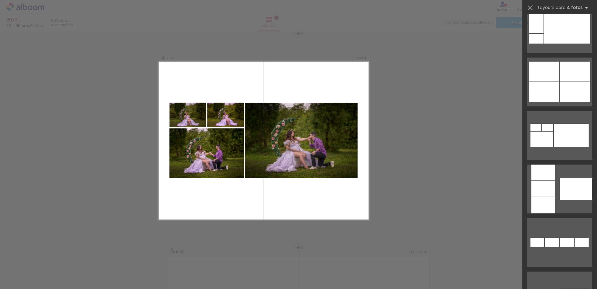
scroll to position [498, 0]
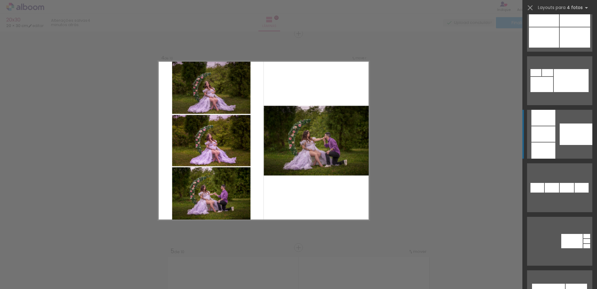
click at [545, 124] on div at bounding box center [543, 118] width 24 height 16
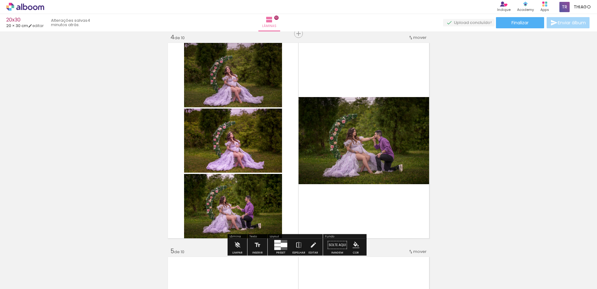
click at [278, 248] on div at bounding box center [277, 248] width 7 height 3
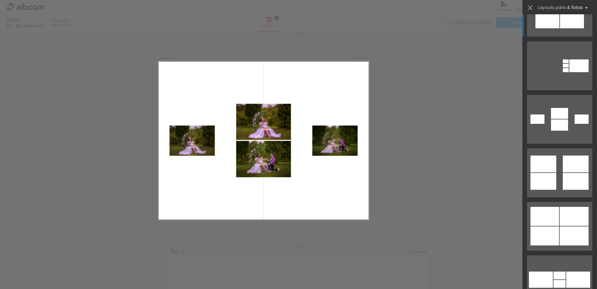
scroll to position [962, 0]
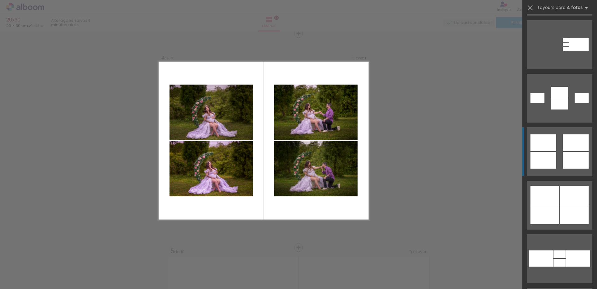
click at [552, 159] on div at bounding box center [544, 160] width 26 height 17
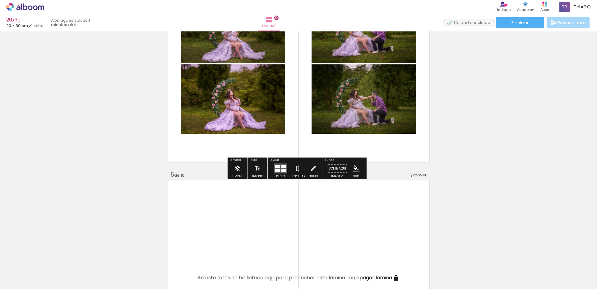
scroll to position [774, 0]
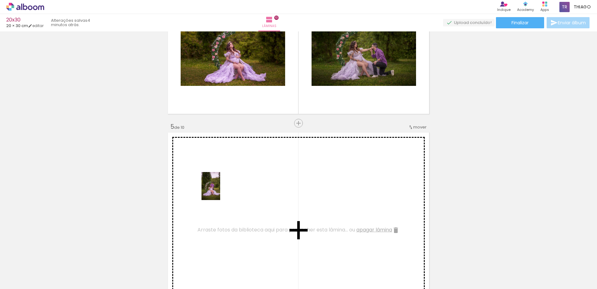
drag, startPoint x: 218, startPoint y: 263, endPoint x: 220, endPoint y: 190, distance: 73.1
click at [220, 191] on quentale-workspace at bounding box center [298, 144] width 597 height 289
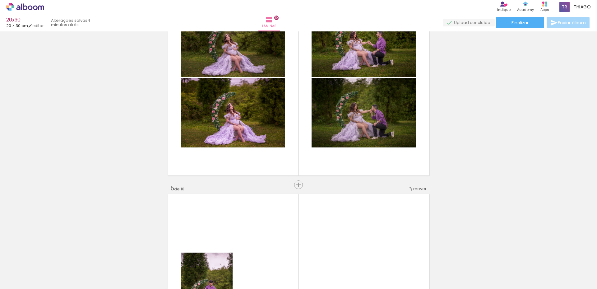
scroll to position [712, 0]
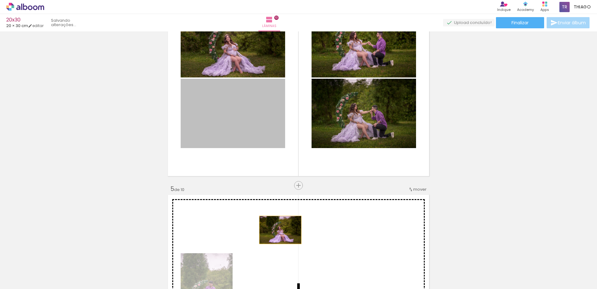
drag, startPoint x: 234, startPoint y: 100, endPoint x: 267, endPoint y: 216, distance: 120.6
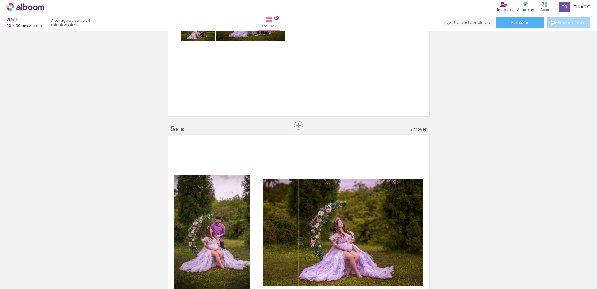
scroll to position [774, 0]
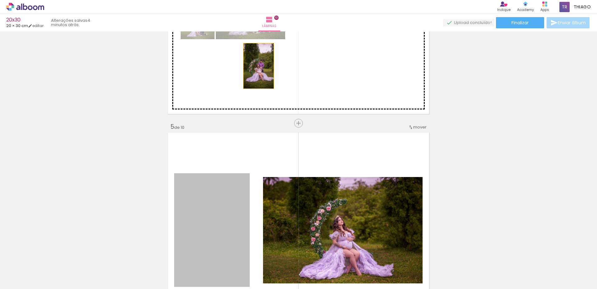
drag, startPoint x: 230, startPoint y: 220, endPoint x: 256, endPoint y: 66, distance: 156.6
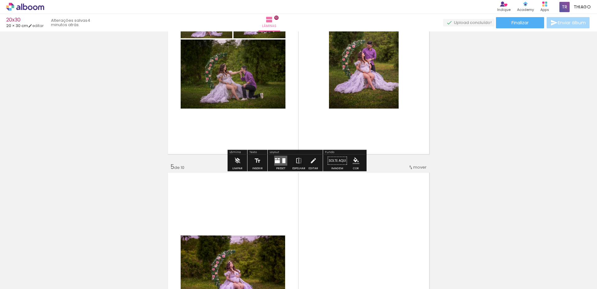
scroll to position [681, 0]
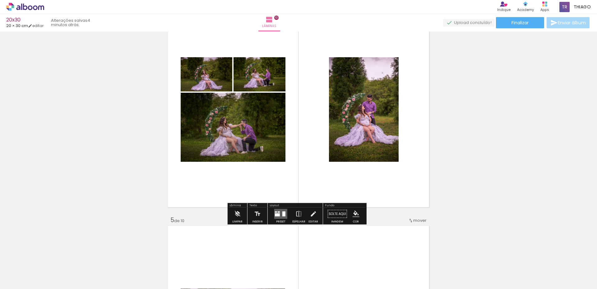
click at [283, 215] on div at bounding box center [283, 213] width 3 height 5
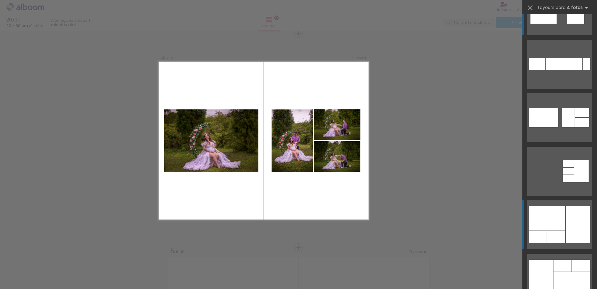
scroll to position [62, 0]
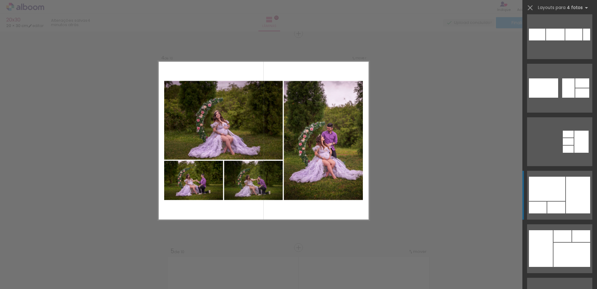
click at [566, 181] on div at bounding box center [578, 195] width 24 height 37
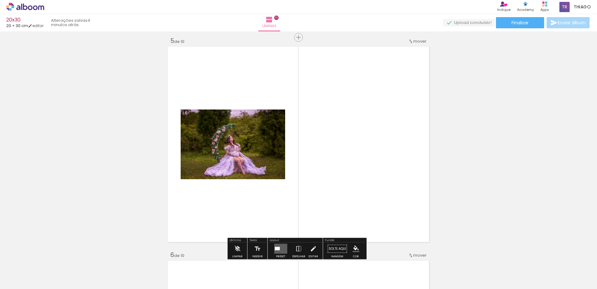
scroll to position [868, 0]
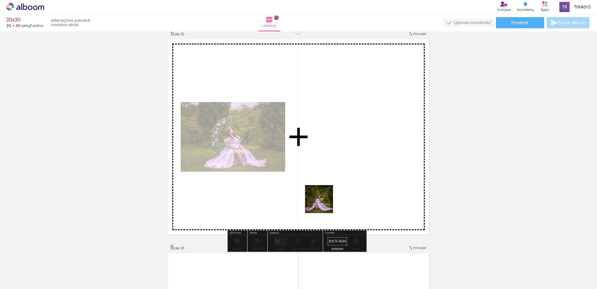
drag, startPoint x: 323, startPoint y: 275, endPoint x: 351, endPoint y: 277, distance: 28.7
click at [325, 178] on quentale-workspace at bounding box center [298, 144] width 597 height 289
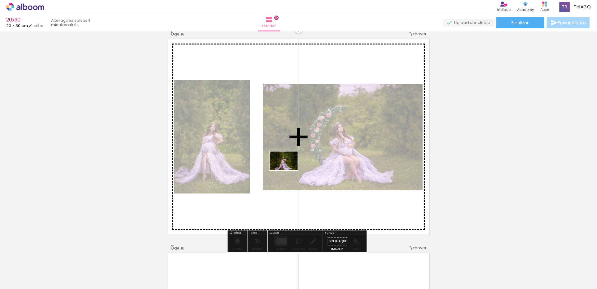
drag, startPoint x: 356, startPoint y: 272, endPoint x: 288, endPoint y: 170, distance: 122.5
click at [288, 170] on quentale-workspace at bounding box center [298, 144] width 597 height 289
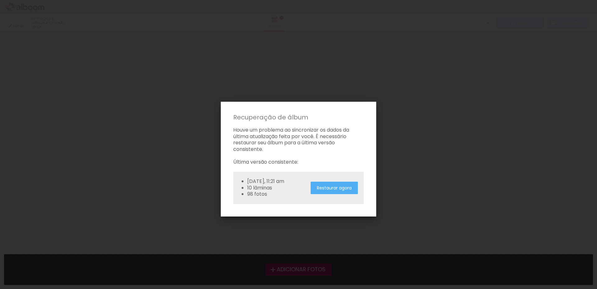
click at [0, 0] on slot "Restaurar agora" at bounding box center [0, 0] width 0 height 0
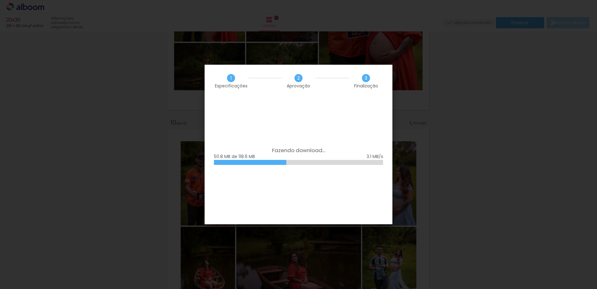
scroll to position [0, 415]
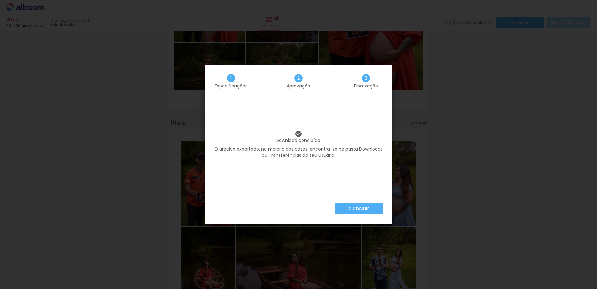
click at [343, 207] on paper-button "Concluir" at bounding box center [359, 208] width 48 height 11
